Goal: Task Accomplishment & Management: Manage account settings

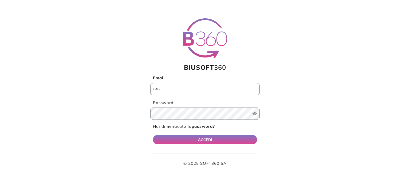
type input "**********"
click at [224, 143] on button "ACCEDI" at bounding box center [205, 139] width 104 height 9
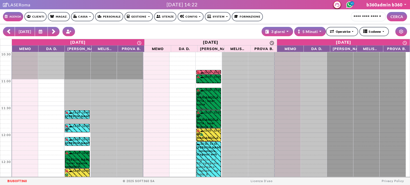
select select "**********"
select select "*"
type input "**********"
click at [393, 19] on button "CERCA" at bounding box center [397, 16] width 20 height 9
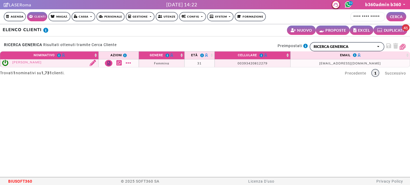
click at [36, 60] on div "[PERSON_NAME]" at bounding box center [47, 63] width 77 height 7
click at [36, 60] on link "Mara Cramerotti" at bounding box center [26, 62] width 29 height 4
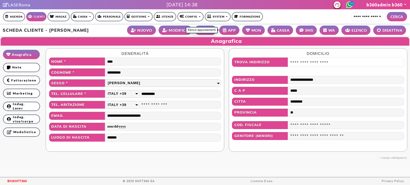
click at [230, 31] on small "APP" at bounding box center [232, 30] width 8 height 6
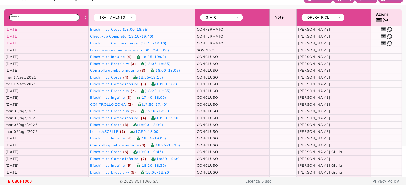
scroll to position [35, 0]
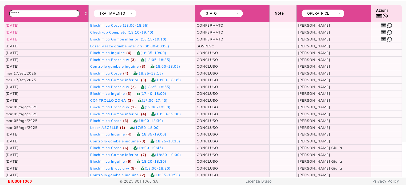
drag, startPoint x: 7, startPoint y: 93, endPoint x: 34, endPoint y: 96, distance: 27.4
click at [34, 96] on tbody "[DATE] Biochimica Cosce (18:00-18:55) CONFERMATO [PERSON_NAME] [DATE] Check-up …" at bounding box center [203, 107] width 398 height 171
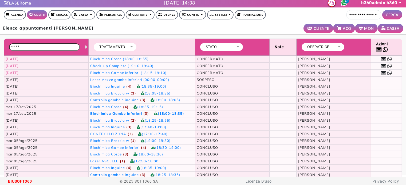
scroll to position [0, 0]
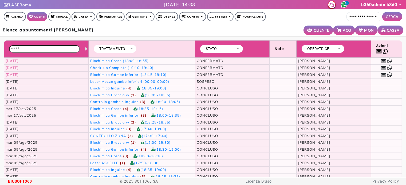
click at [370, 31] on small "MON" at bounding box center [369, 30] width 10 height 6
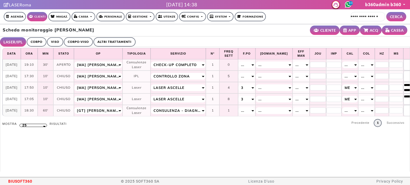
select select "**"
click at [35, 41] on link "CORPO" at bounding box center [37, 41] width 20 height 9
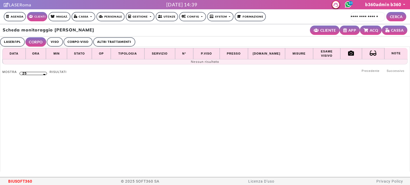
click at [55, 42] on link "VISO" at bounding box center [55, 41] width 16 height 9
click at [74, 42] on link "CORPO-VISO" at bounding box center [77, 41] width 29 height 9
click at [101, 41] on link "ALTRI TRATTAMENTI" at bounding box center [115, 41] width 42 height 9
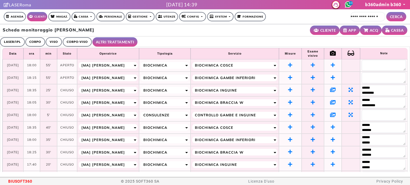
scroll to position [35, 0]
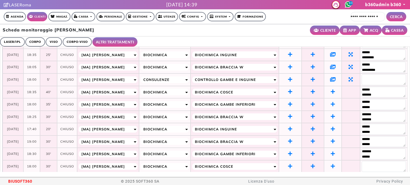
click at [332, 77] on icon at bounding box center [333, 79] width 6 height 5
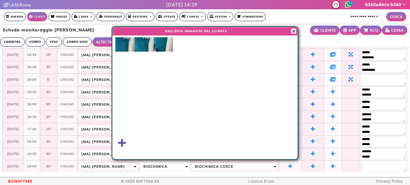
click at [296, 31] on span "button" at bounding box center [293, 31] width 4 height 4
